Goal: Information Seeking & Learning: Compare options

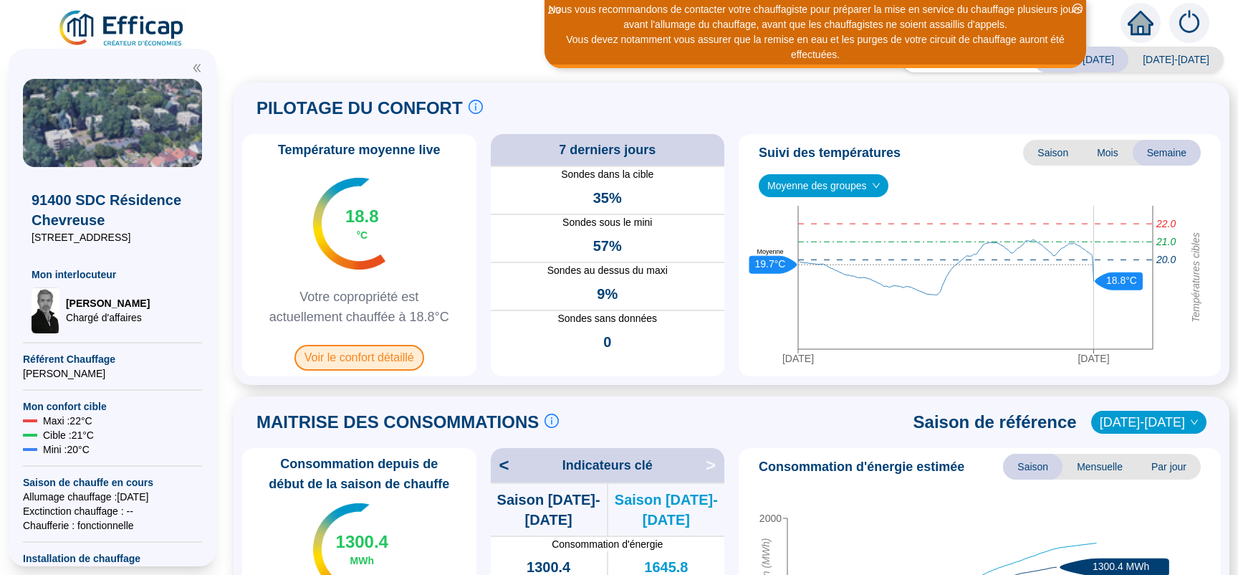
click at [362, 355] on span "Voir le confort détaillé" at bounding box center [359, 358] width 130 height 26
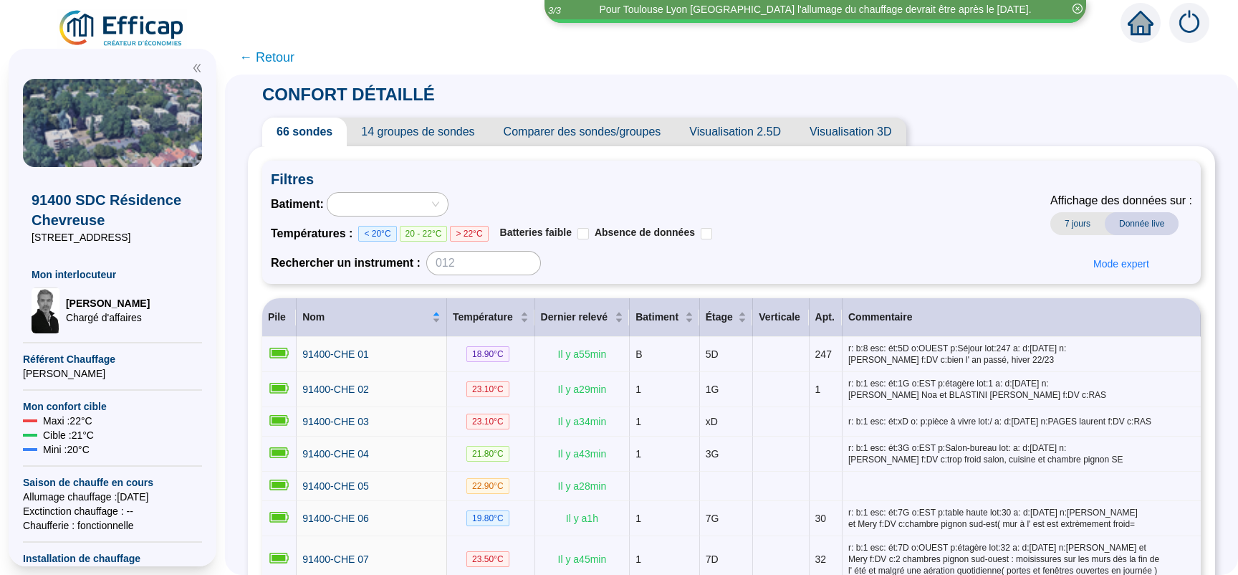
click at [431, 133] on span "14 groupes de sondes" at bounding box center [418, 131] width 142 height 29
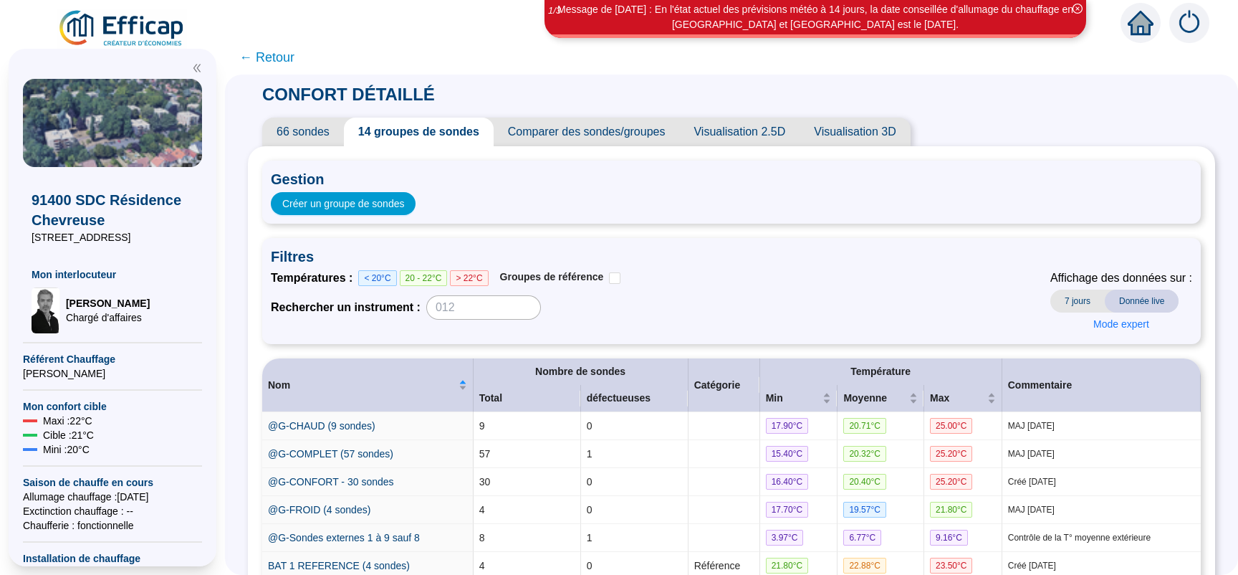
click at [1061, 304] on span "7 jours" at bounding box center [1077, 300] width 54 height 23
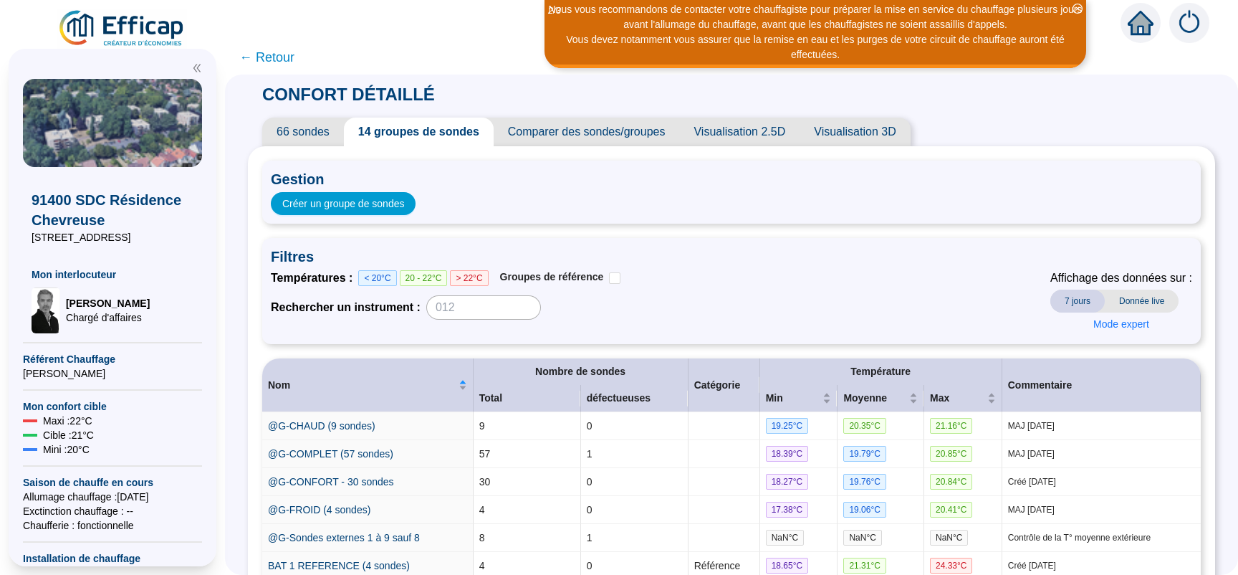
click at [582, 134] on span "Comparer des sondes/groupes" at bounding box center [587, 131] width 186 height 29
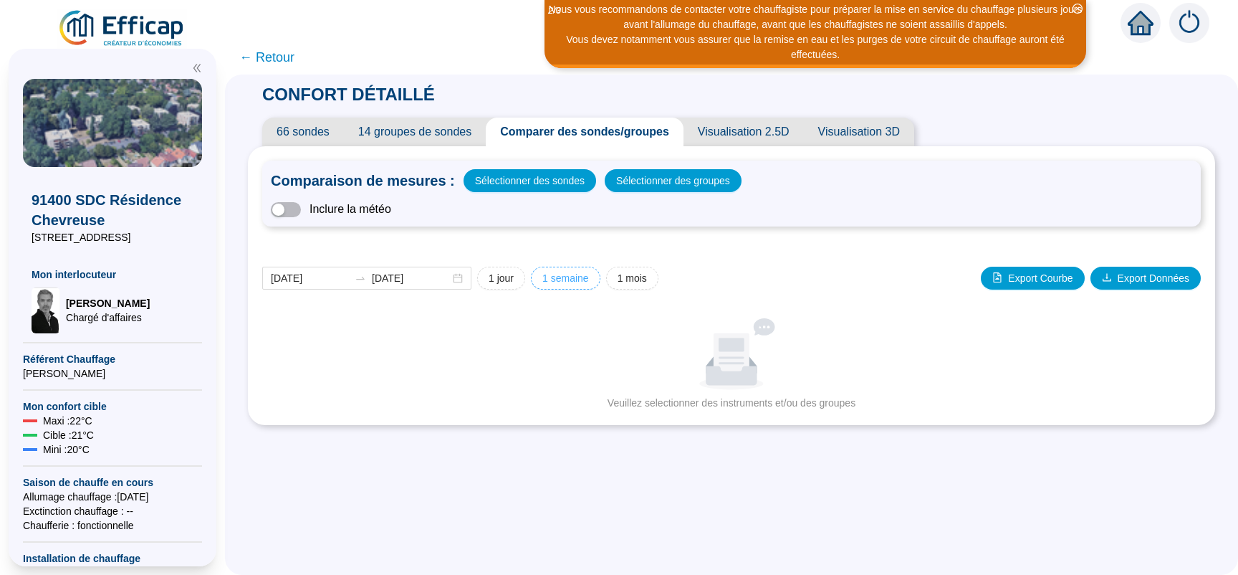
click at [569, 276] on span "1 semaine" at bounding box center [565, 278] width 47 height 15
click at [668, 181] on span "Sélectionner des groupes" at bounding box center [673, 181] width 114 height 20
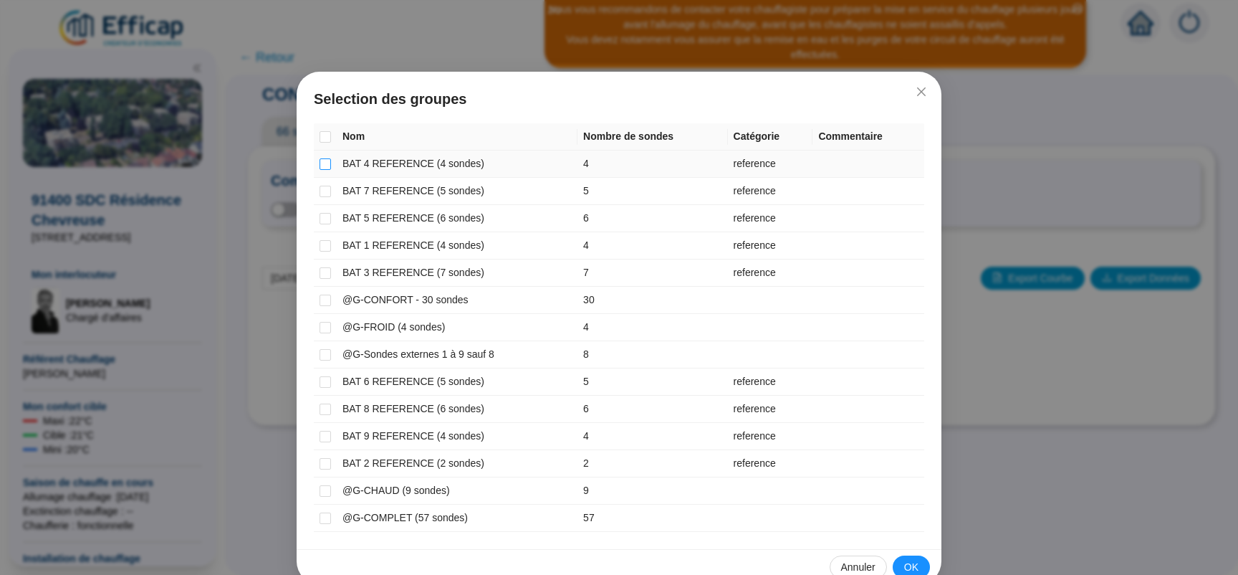
click at [325, 164] on input "checkbox" at bounding box center [325, 163] width 11 height 11
checkbox input "true"
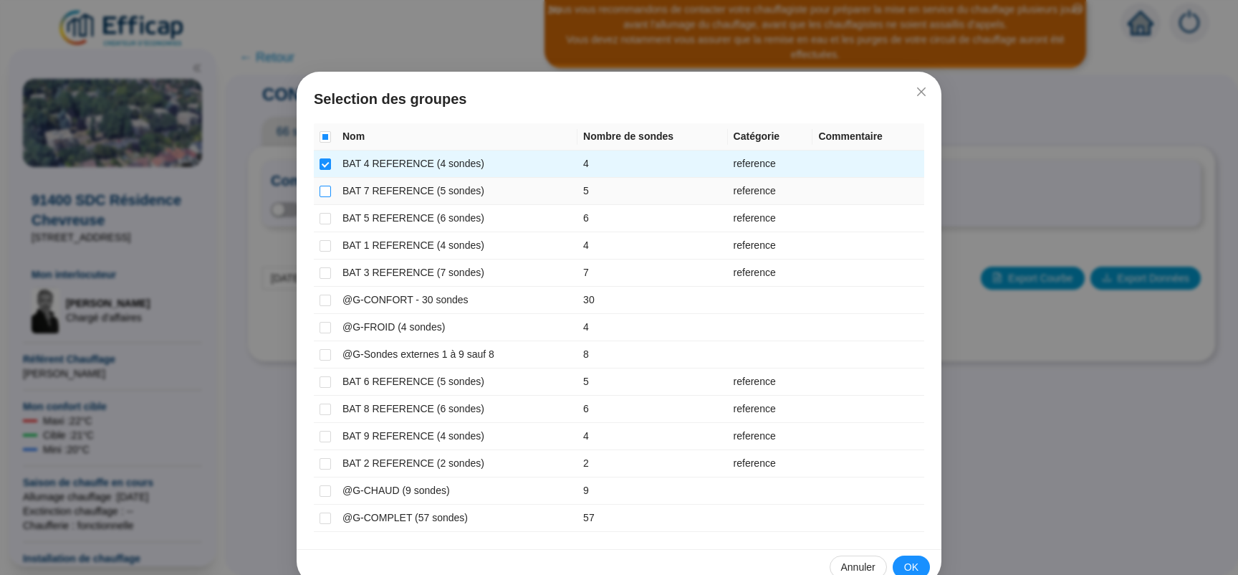
click at [320, 191] on input "checkbox" at bounding box center [325, 191] width 11 height 11
checkbox input "true"
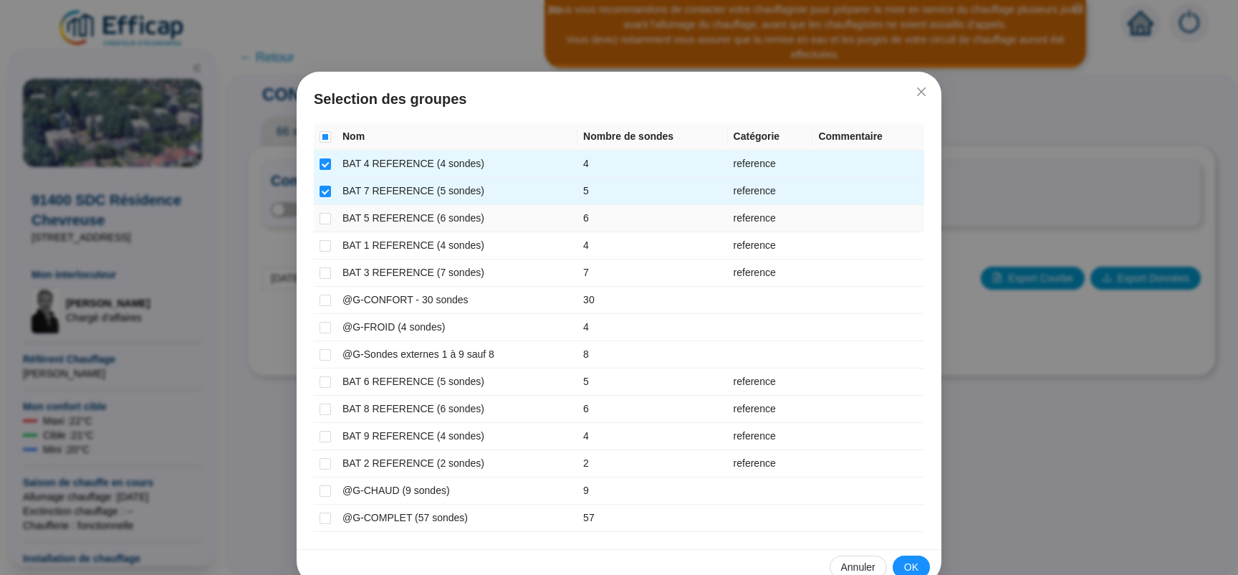
click at [314, 215] on td at bounding box center [325, 218] width 23 height 27
click at [320, 251] on input "checkbox" at bounding box center [325, 245] width 11 height 11
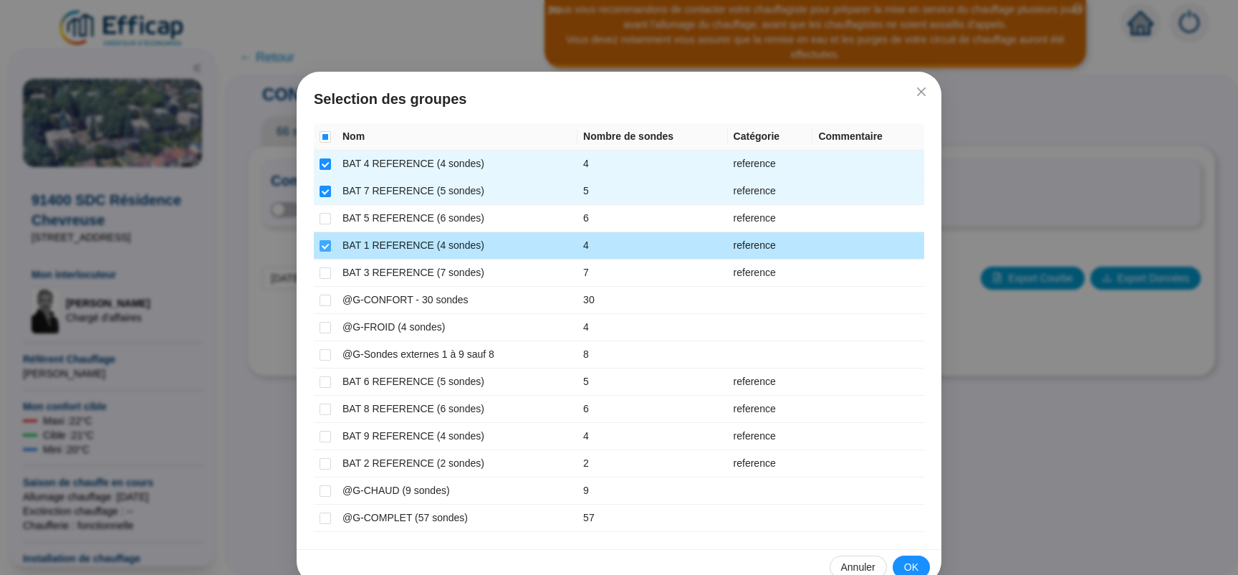
click at [320, 249] on input "checkbox" at bounding box center [325, 245] width 11 height 11
checkbox input "false"
click at [320, 219] on input "checkbox" at bounding box center [325, 218] width 11 height 11
checkbox input "true"
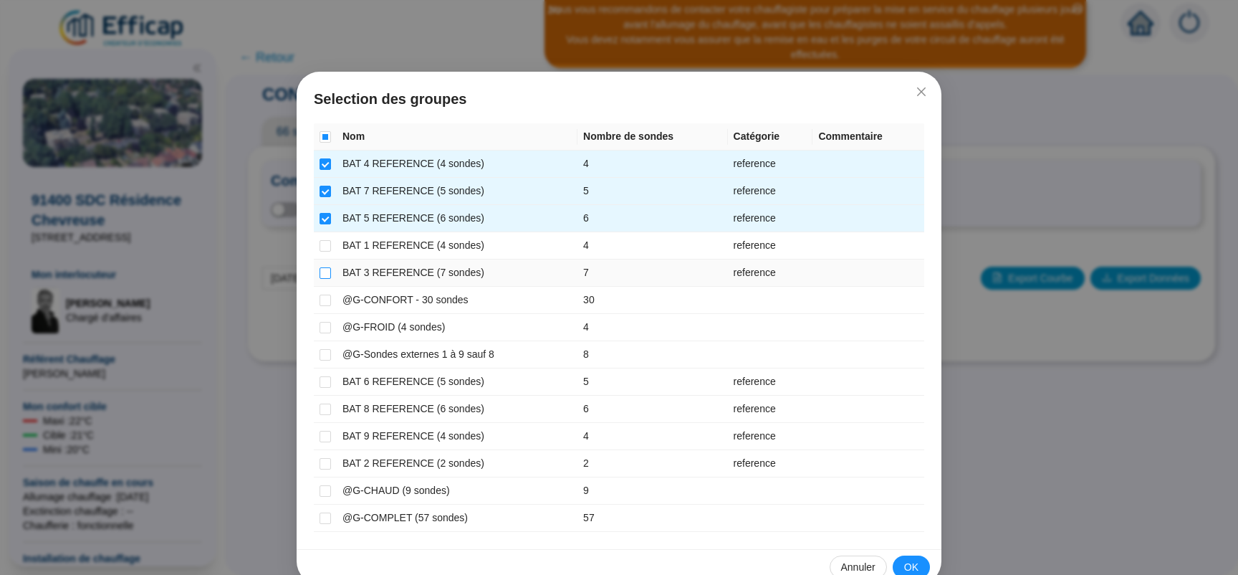
click at [320, 270] on input "checkbox" at bounding box center [325, 272] width 11 height 11
checkbox input "true"
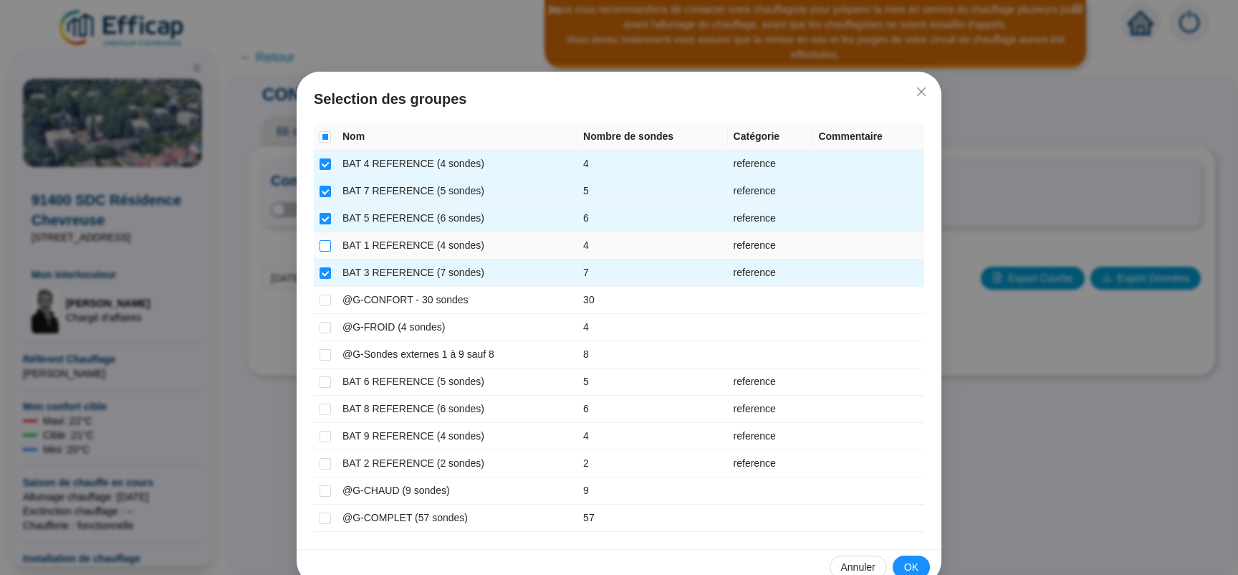
click at [320, 249] on input "checkbox" at bounding box center [325, 245] width 11 height 11
checkbox input "true"
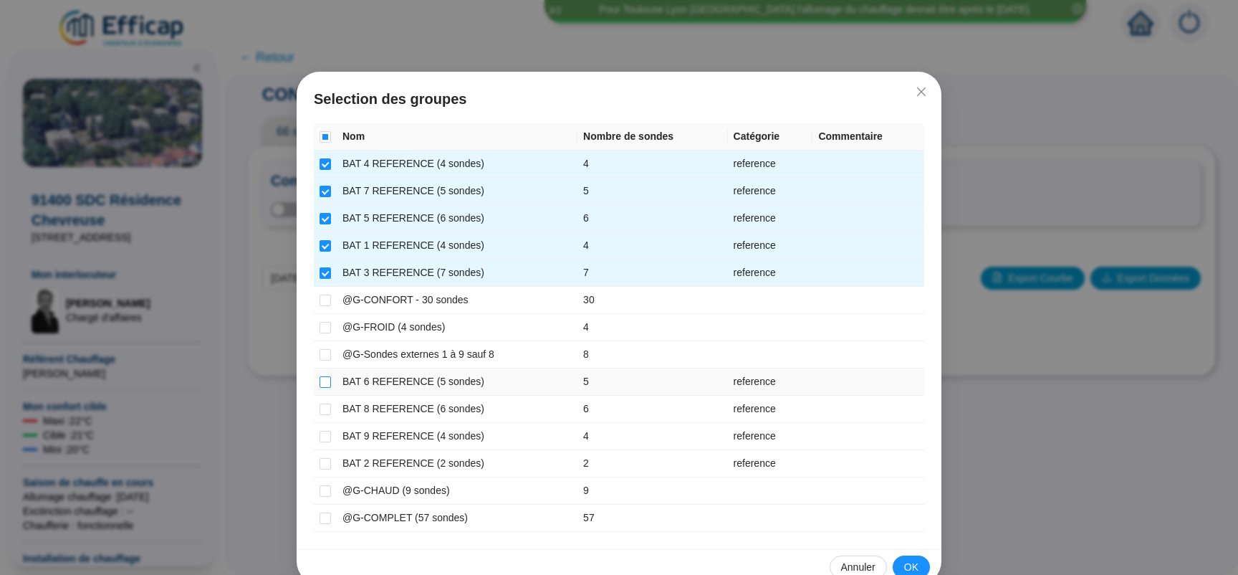
click at [320, 386] on input "checkbox" at bounding box center [325, 381] width 11 height 11
checkbox input "true"
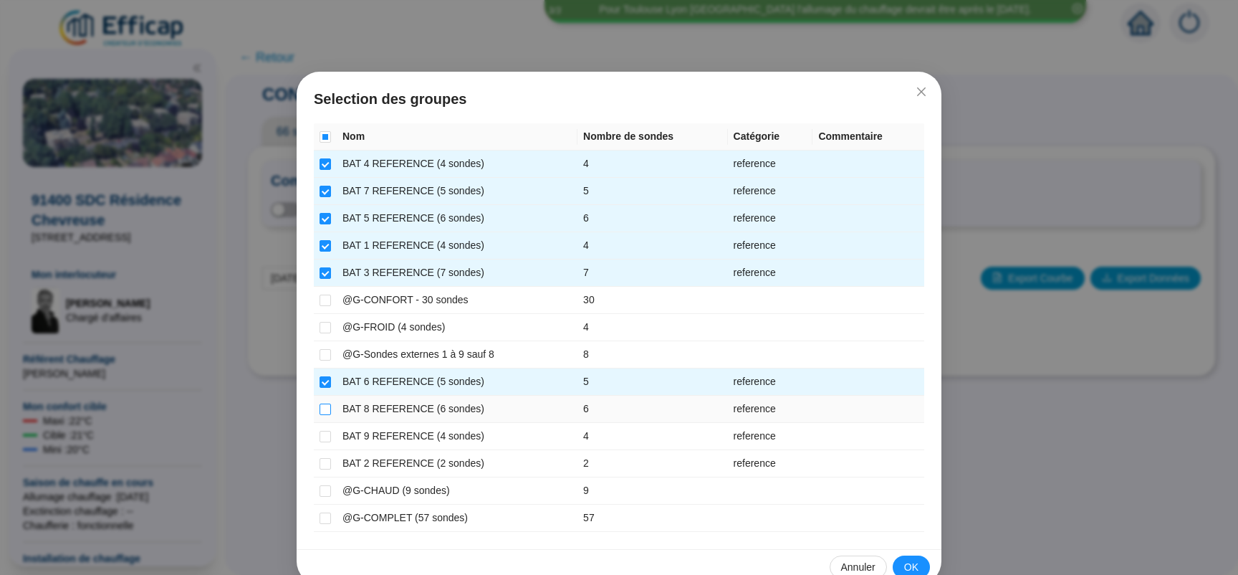
click at [320, 412] on input "checkbox" at bounding box center [325, 408] width 11 height 11
checkbox input "true"
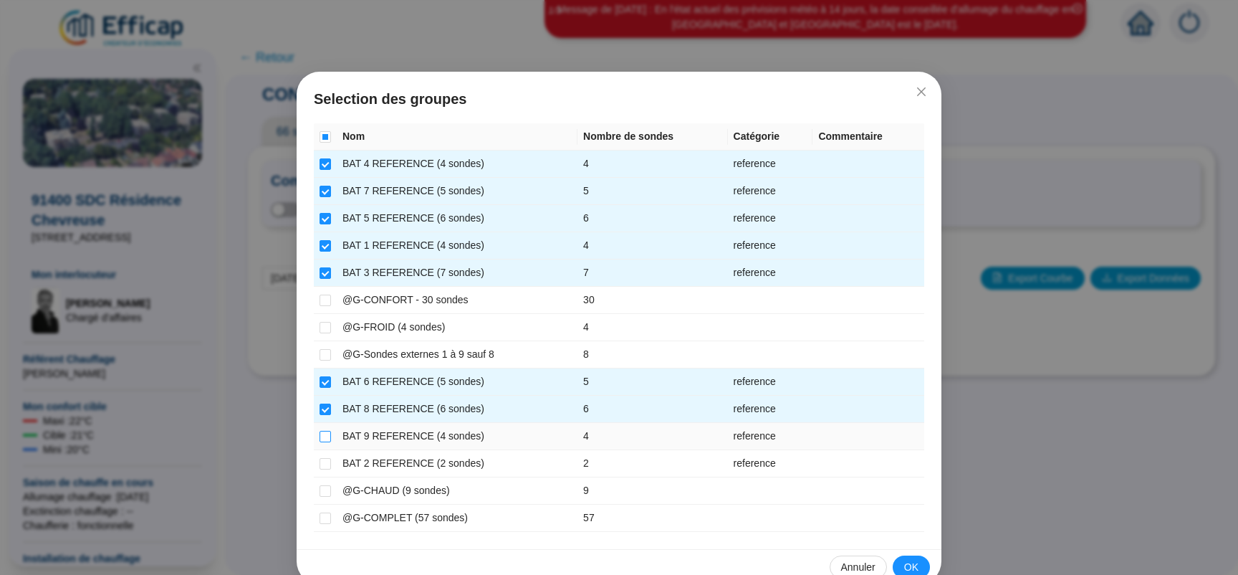
click at [320, 438] on input "checkbox" at bounding box center [325, 436] width 11 height 11
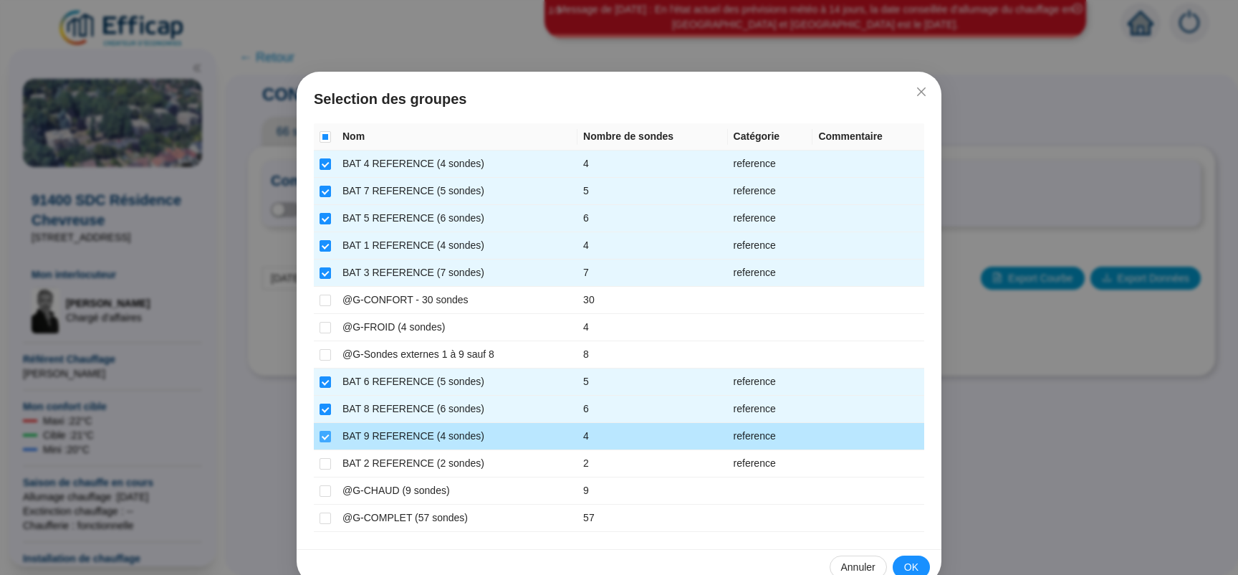
click at [320, 439] on input "checkbox" at bounding box center [325, 436] width 11 height 11
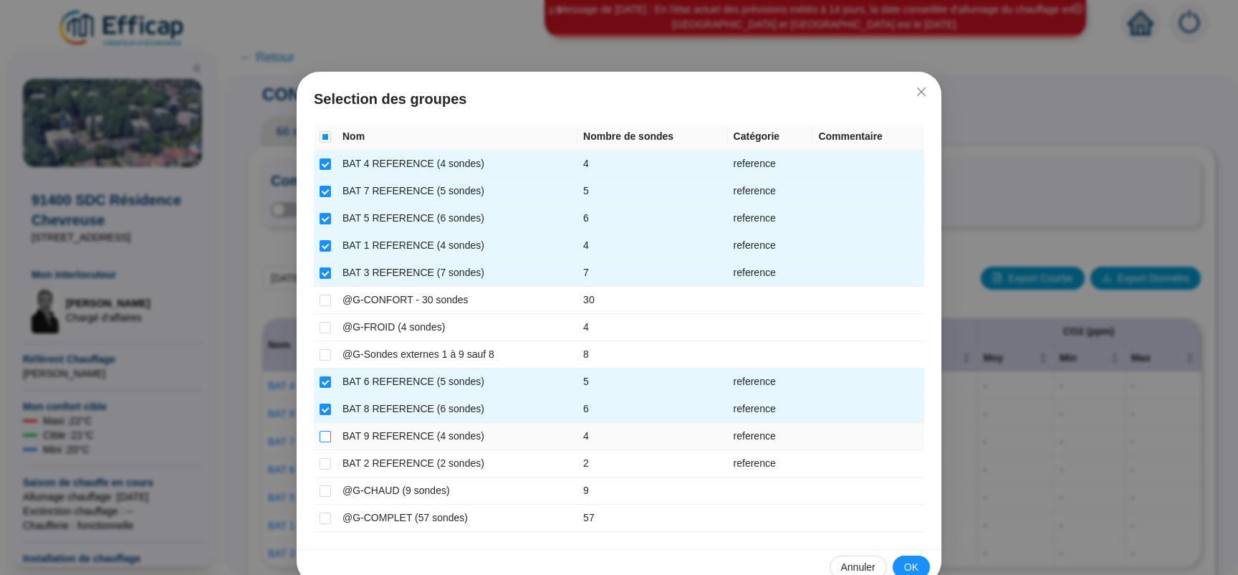
click at [320, 438] on input "checkbox" at bounding box center [325, 436] width 11 height 11
checkbox input "true"
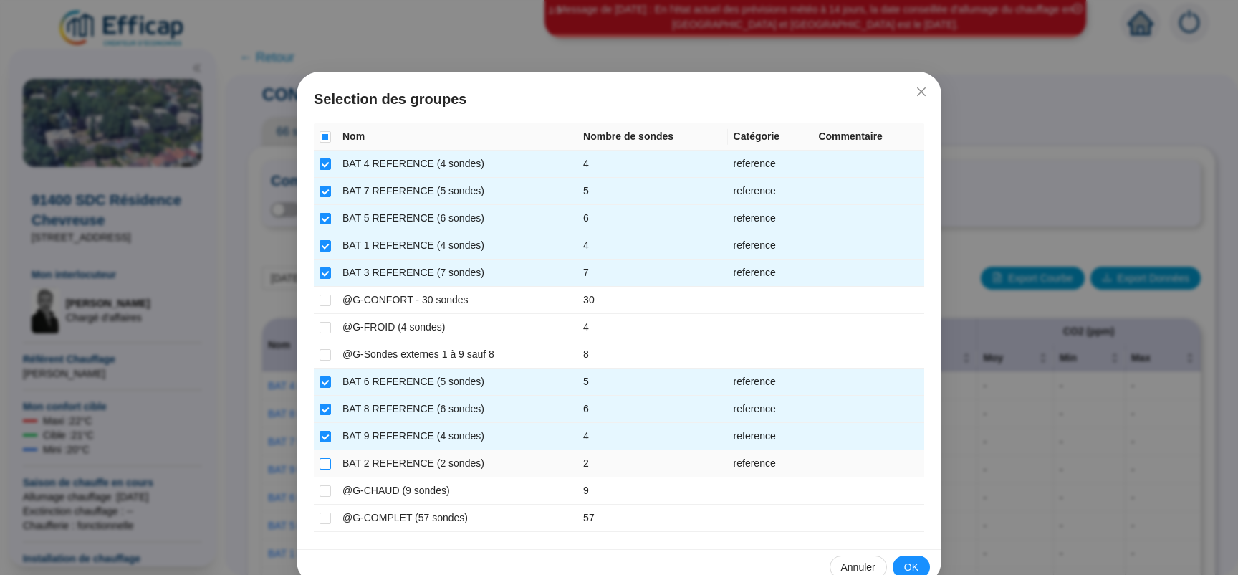
click at [321, 458] on input "checkbox" at bounding box center [325, 463] width 11 height 11
checkbox input "true"
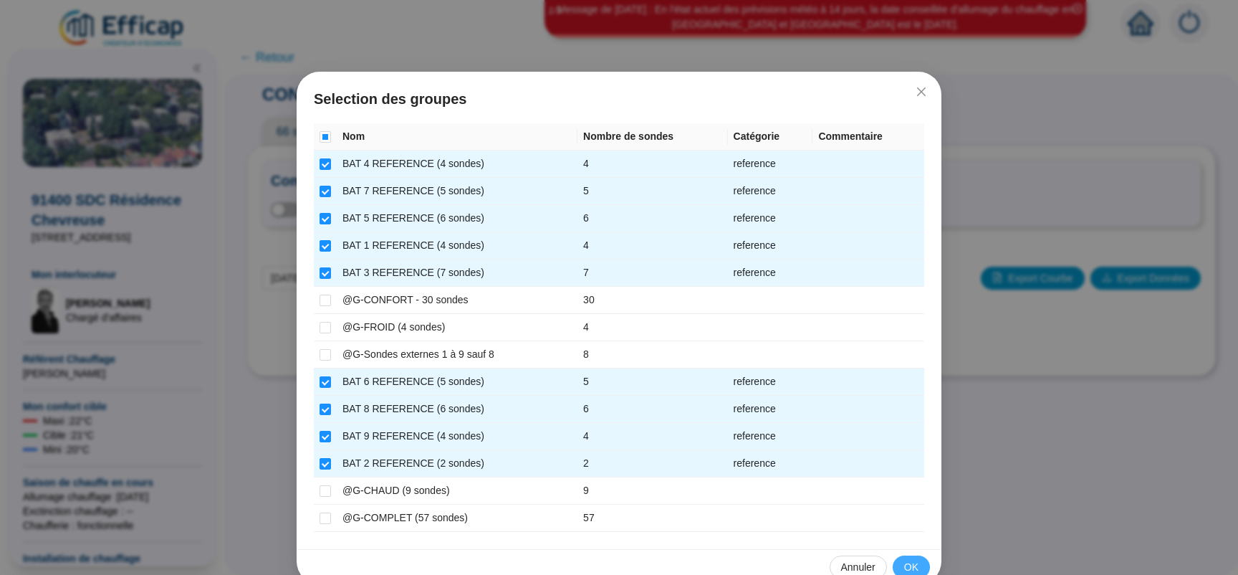
click at [896, 562] on button "OK" at bounding box center [911, 566] width 37 height 23
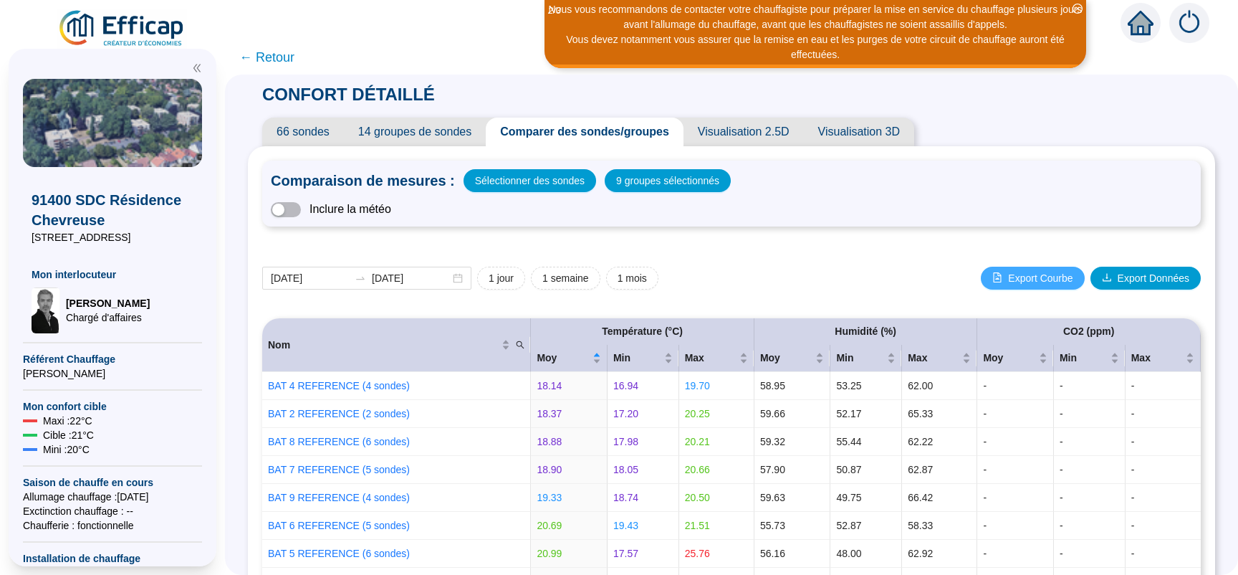
click at [1030, 278] on span "Export Courbe" at bounding box center [1040, 278] width 64 height 15
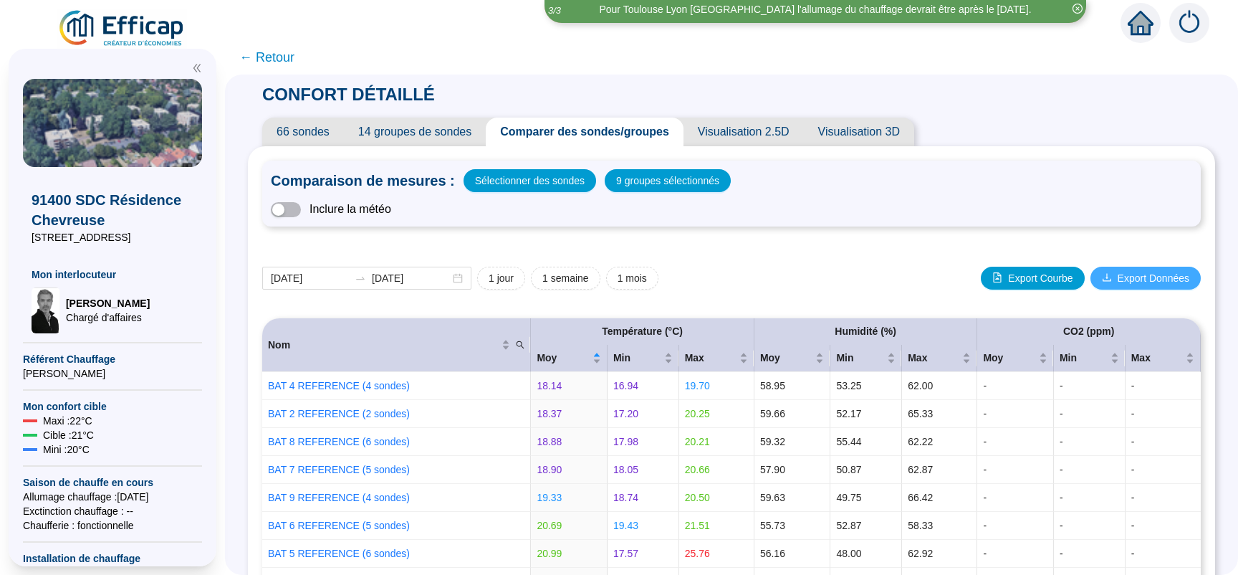
click at [1148, 277] on span "Export Données" at bounding box center [1154, 278] width 72 height 15
